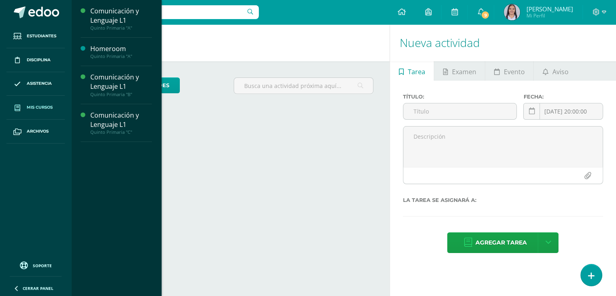
click at [36, 103] on link "Mis cursos" at bounding box center [35, 108] width 58 height 24
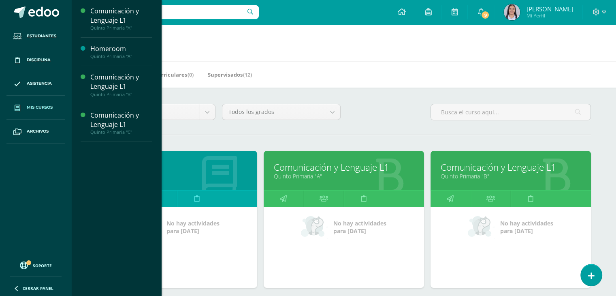
click at [311, 162] on link "Comunicación y Lenguaje L1" at bounding box center [344, 167] width 140 height 13
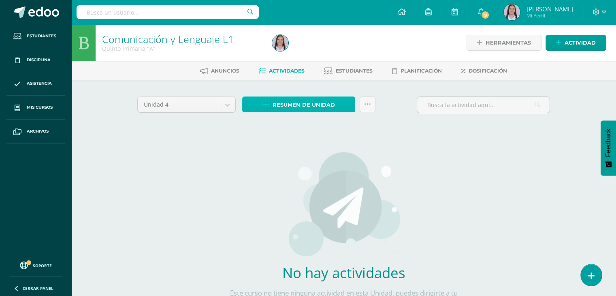
click at [332, 105] on span "Resumen de unidad" at bounding box center [304, 104] width 62 height 15
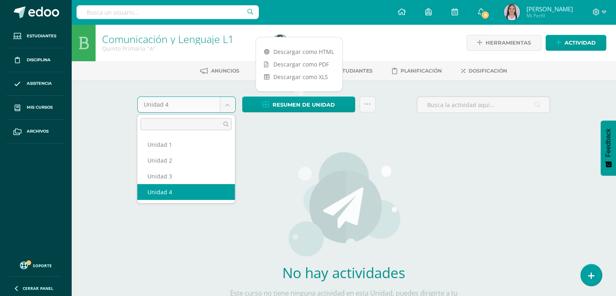
click at [232, 104] on body "Estudiantes Disciplina Asistencia Mis cursos Archivos Soporte Ayuda Reportar un…" at bounding box center [308, 174] width 616 height 348
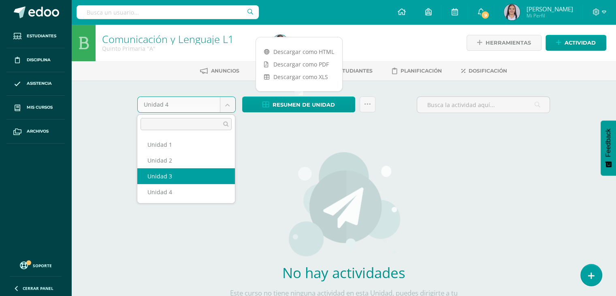
select select "Unidad 3"
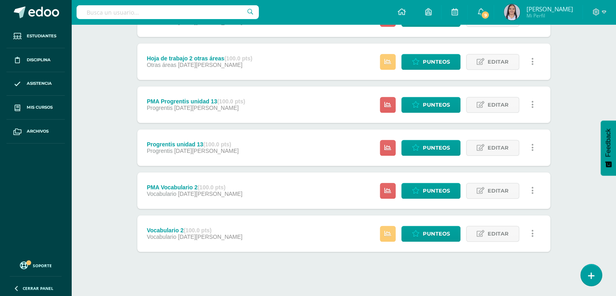
scroll to position [789, 0]
